Goal: Find specific fact: Find specific fact

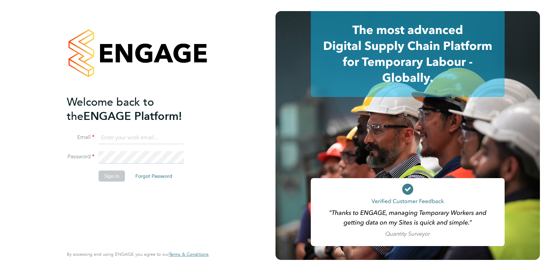
type input "[PERSON_NAME][EMAIL_ADDRESS][PERSON_NAME][DOMAIN_NAME]"
click at [111, 177] on button "Sign In" at bounding box center [112, 175] width 26 height 11
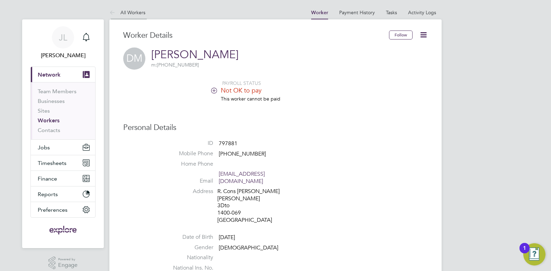
click at [129, 13] on link "All Workers" at bounding box center [127, 12] width 36 height 6
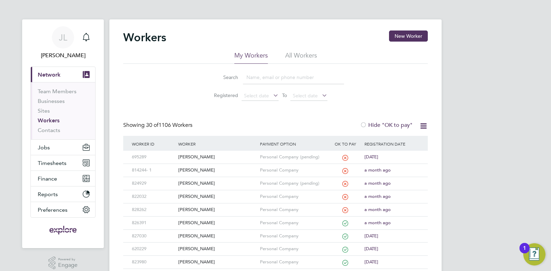
click at [261, 75] on input at bounding box center [293, 77] width 101 height 13
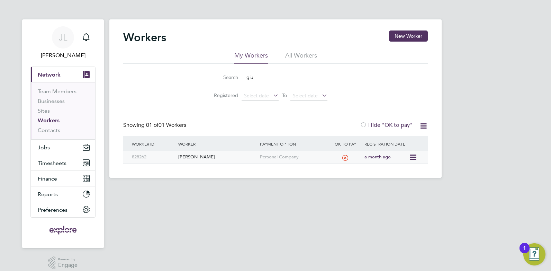
click at [230, 155] on div "[PERSON_NAME]" at bounding box center [216, 156] width 81 height 13
drag, startPoint x: 270, startPoint y: 76, endPoint x: 201, endPoint y: 75, distance: 68.9
click at [204, 76] on li "Search giu" at bounding box center [275, 77] width 154 height 20
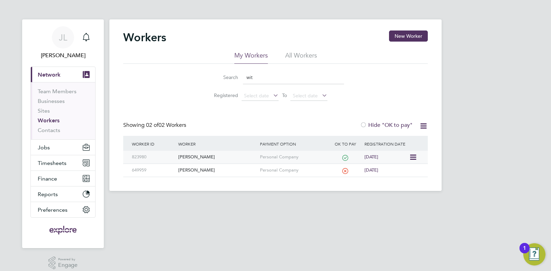
type input "wit"
click at [194, 157] on div "[PERSON_NAME]" at bounding box center [216, 156] width 81 height 13
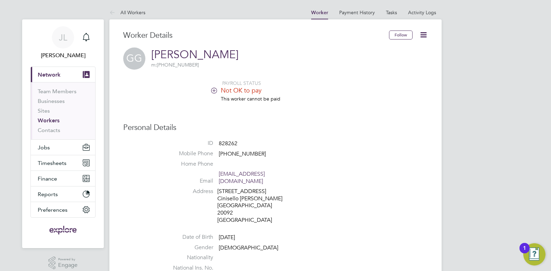
click at [215, 92] on icon at bounding box center [213, 90] width 5 height 5
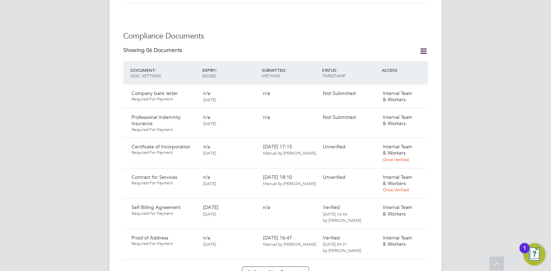
scroll to position [484, 0]
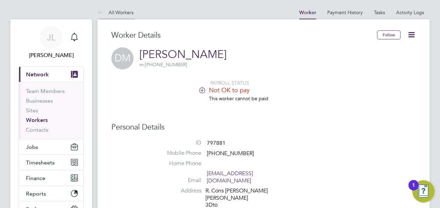
click at [122, 13] on link "All Workers" at bounding box center [116, 12] width 36 height 6
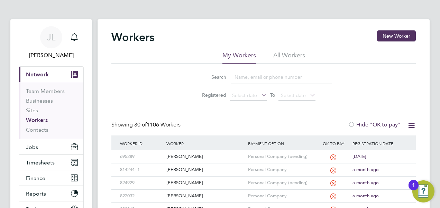
click at [277, 79] on input at bounding box center [281, 77] width 101 height 13
type input "tom"
click at [197, 155] on div "Tomislav Kucar" at bounding box center [205, 156] width 81 height 13
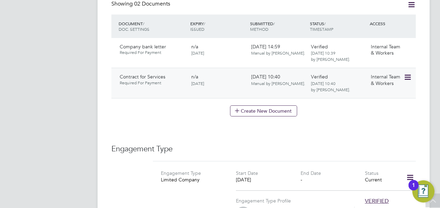
scroll to position [484, 0]
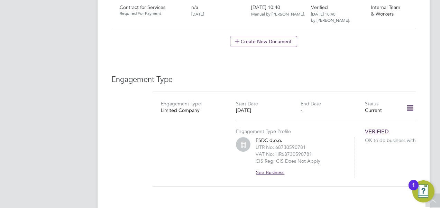
click at [275, 167] on button "See Business" at bounding box center [273, 172] width 34 height 11
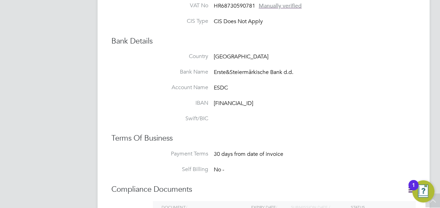
scroll to position [208, 0]
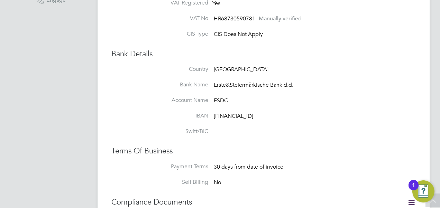
drag, startPoint x: 284, startPoint y: 114, endPoint x: 215, endPoint y: 113, distance: 68.5
click at [215, 113] on li "IBAN HR4024020061101031855" at bounding box center [277, 120] width 277 height 16
copy span "HR4024020061101031855"
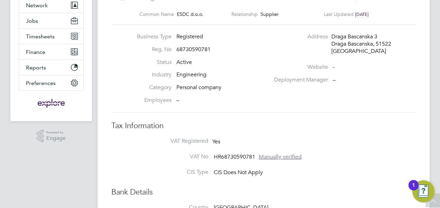
scroll to position [0, 0]
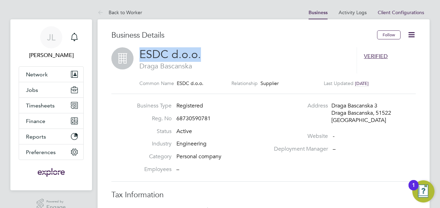
drag, startPoint x: 201, startPoint y: 57, endPoint x: 139, endPoint y: 57, distance: 62.3
click at [139, 57] on h2 "ESDC d.o.o. Draga Bascanska" at bounding box center [244, 59] width 210 height 24
copy span "ESDC d.o.o."
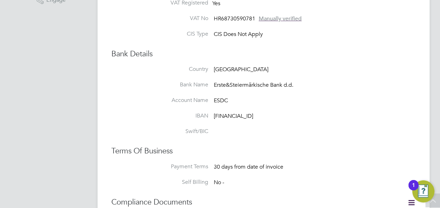
scroll to position [173, 0]
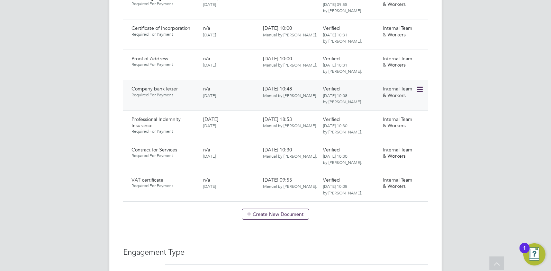
scroll to position [554, 0]
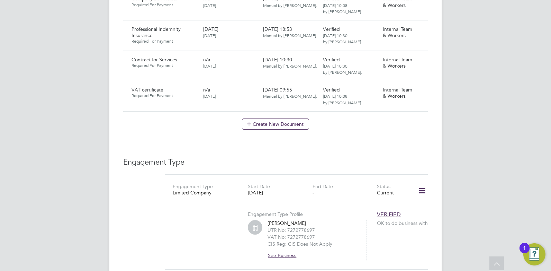
click at [280, 249] on button "See Business" at bounding box center [284, 254] width 34 height 11
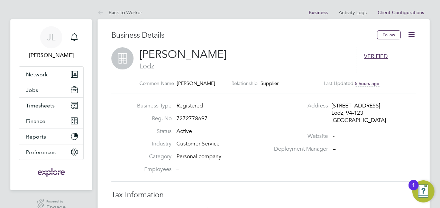
click at [136, 9] on li "Back to Worker" at bounding box center [120, 13] width 45 height 14
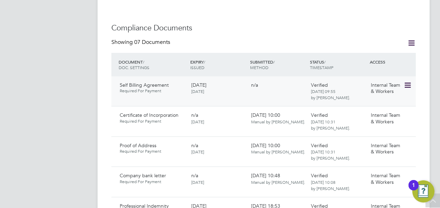
scroll to position [415, 0]
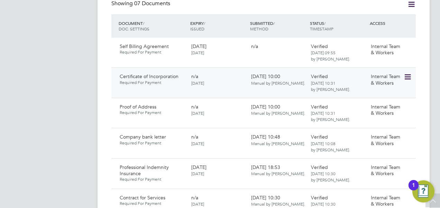
click at [407, 73] on icon at bounding box center [407, 77] width 7 height 8
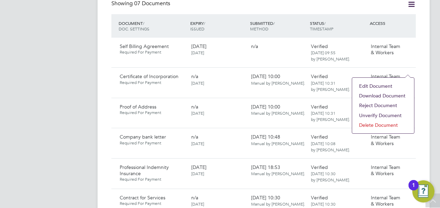
click at [379, 97] on li "Download Document" at bounding box center [383, 96] width 55 height 10
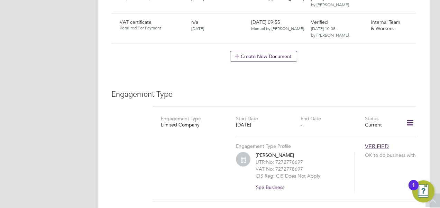
scroll to position [657, 0]
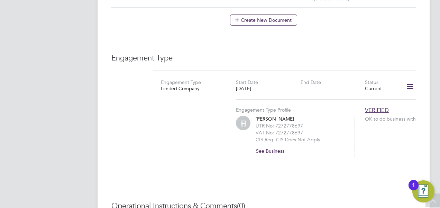
drag, startPoint x: 292, startPoint y: 110, endPoint x: 256, endPoint y: 111, distance: 36.7
click at [256, 116] on div "Witold Szejgis UTR No: 7272778697 VAT No: 7272778697 CIS Reg: CIS Does Not Appl…" at bounding box center [301, 136] width 90 height 41
copy div "Witold Szejgis"
click at [271, 146] on button "See Business" at bounding box center [273, 151] width 34 height 11
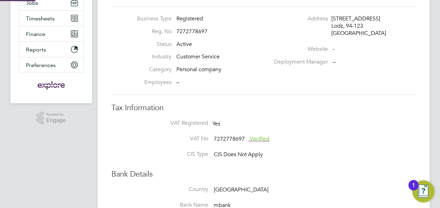
scroll to position [138, 0]
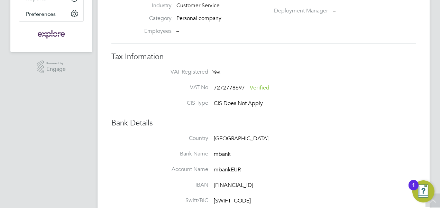
drag, startPoint x: 303, startPoint y: 181, endPoint x: 305, endPoint y: 185, distance: 4.8
click at [305, 185] on div "Country Poland Bank Name mbank Account Name mbankEUR IBAN PL8911402004000033122…" at bounding box center [277, 173] width 277 height 77
copy div "IBAN PL89114020040000331221155670"
